Goal: Navigation & Orientation: Find specific page/section

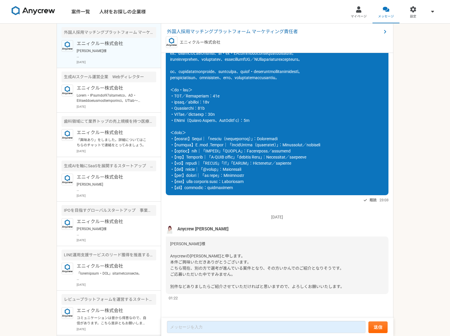
scroll to position [78, 0]
click at [115, 103] on p at bounding box center [113, 98] width 72 height 10
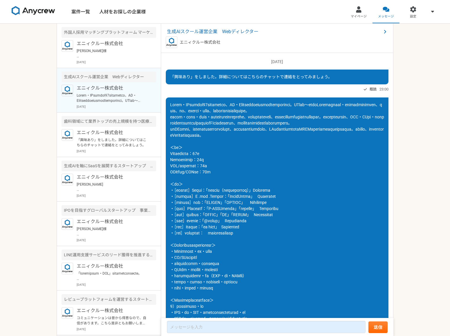
scroll to position [228, 0]
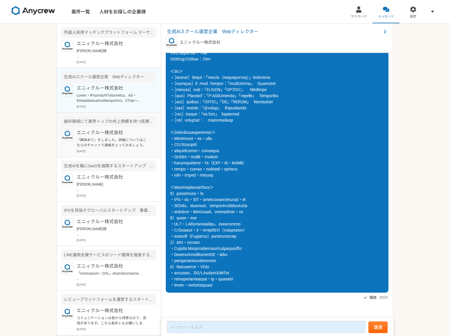
click at [105, 153] on div "エニィクルー株式会社 「興味あり」をしました。詳細についてはこちらのチャットで連絡をとってみましょう。 [DATE]" at bounding box center [117, 141] width 80 height 24
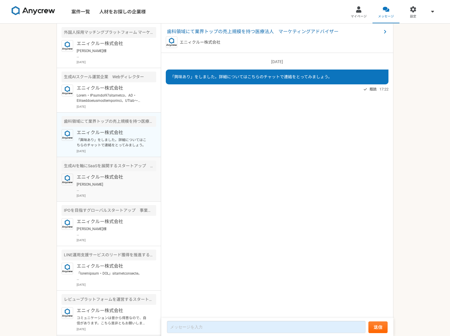
click at [108, 180] on p "エニィクルー株式会社" at bounding box center [113, 176] width 72 height 7
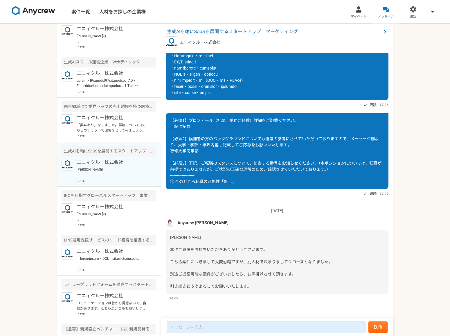
scroll to position [15, 0]
click at [115, 210] on p "エニィクルー株式会社" at bounding box center [113, 206] width 72 height 7
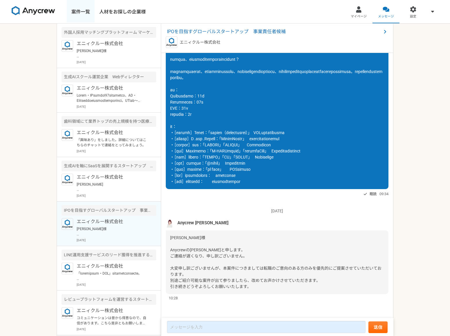
click at [88, 13] on link "案件一覧" at bounding box center [81, 11] width 28 height 23
